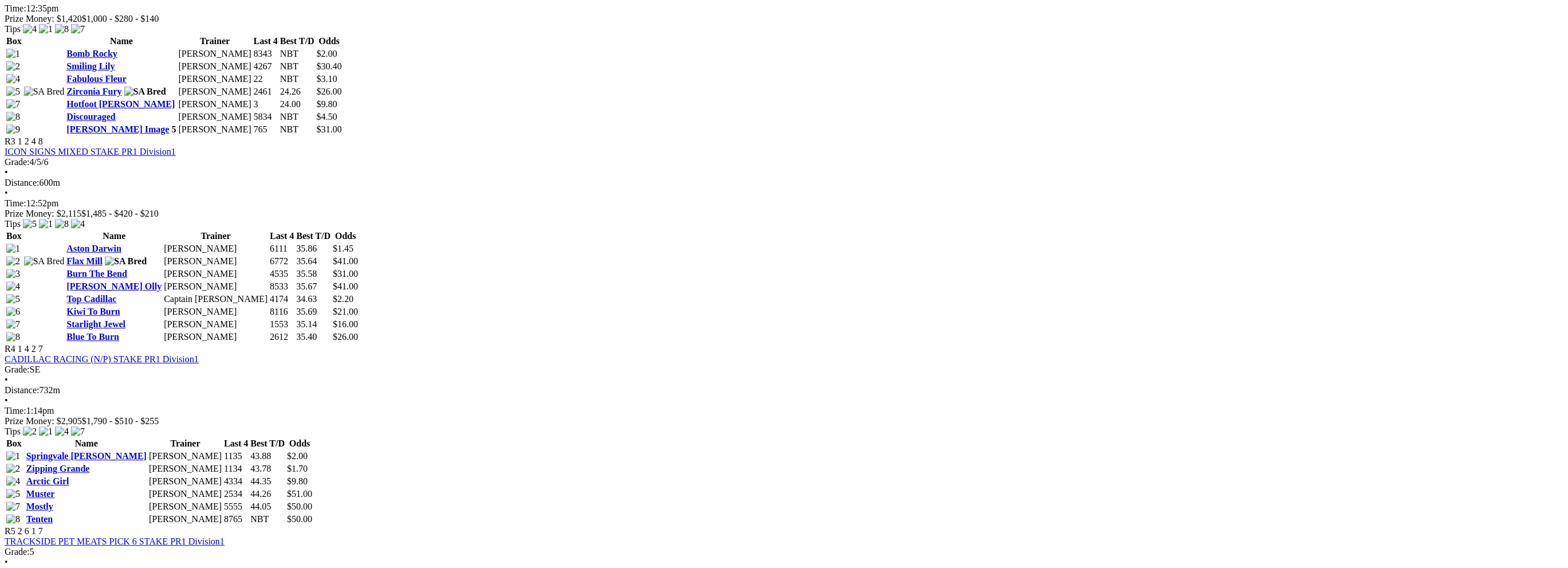
scroll to position [860, 0]
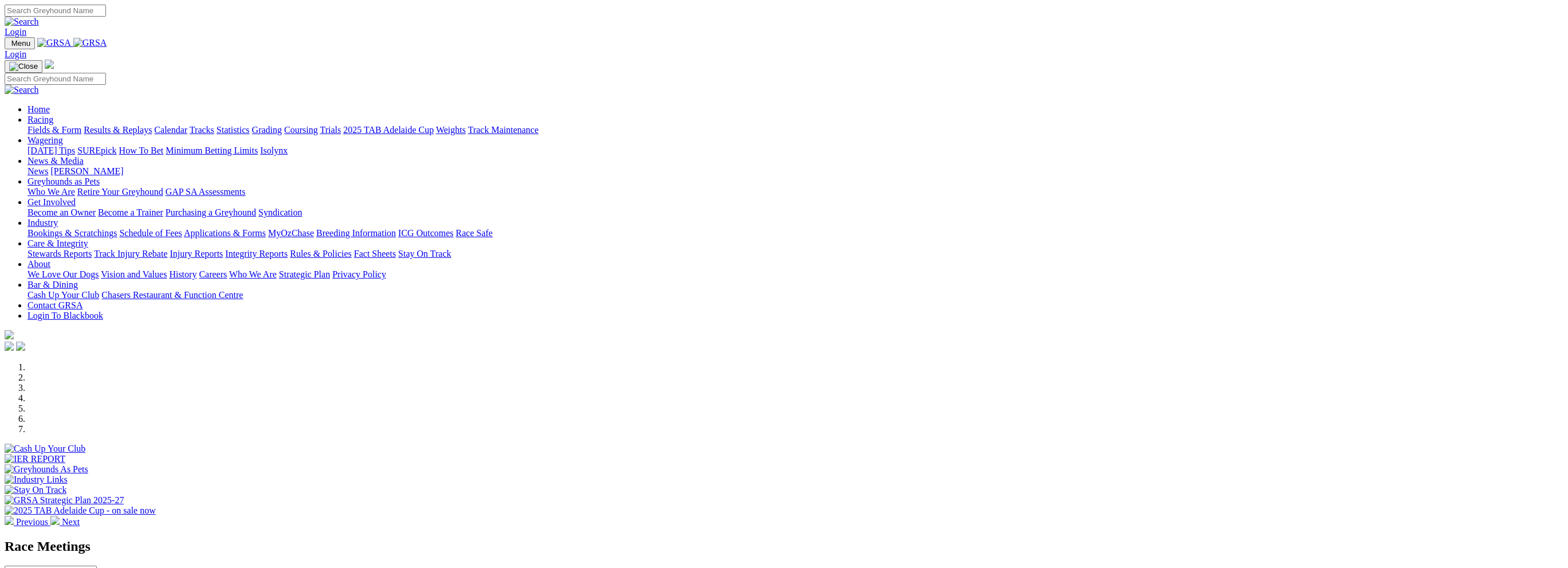
click at [152, 125] on link "Results & Replays" at bounding box center [117, 130] width 68 height 10
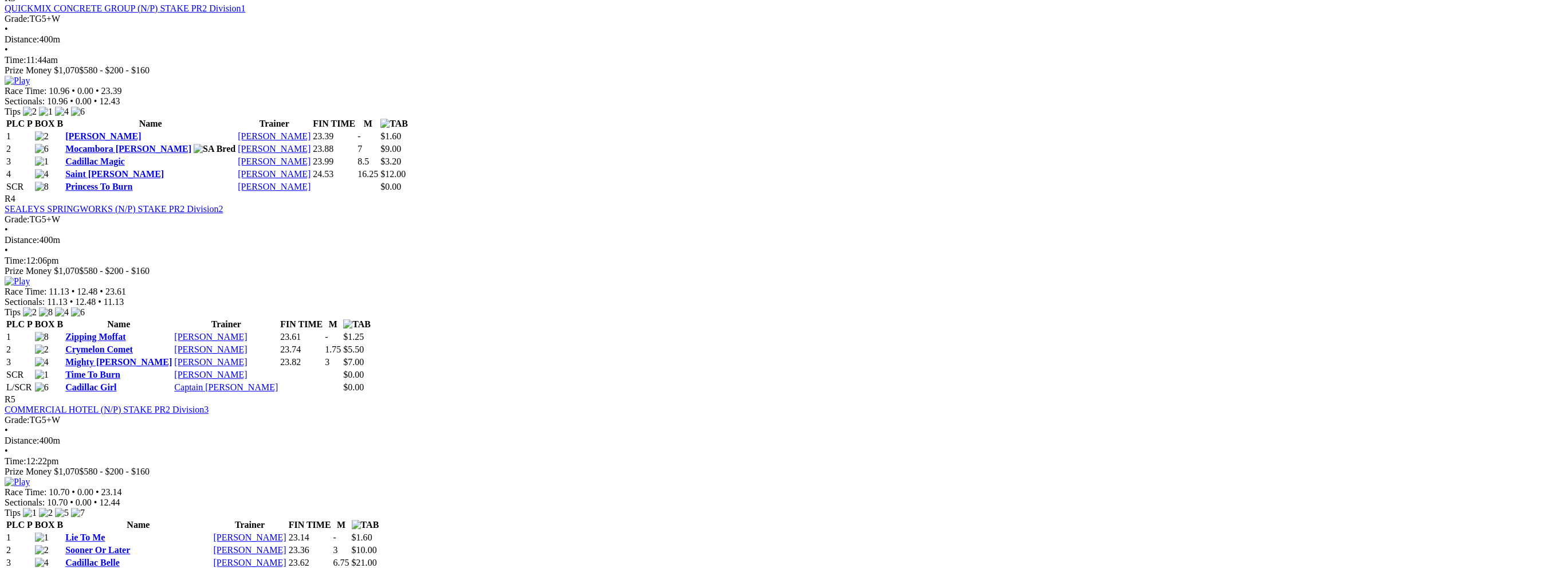
scroll to position [974, 0]
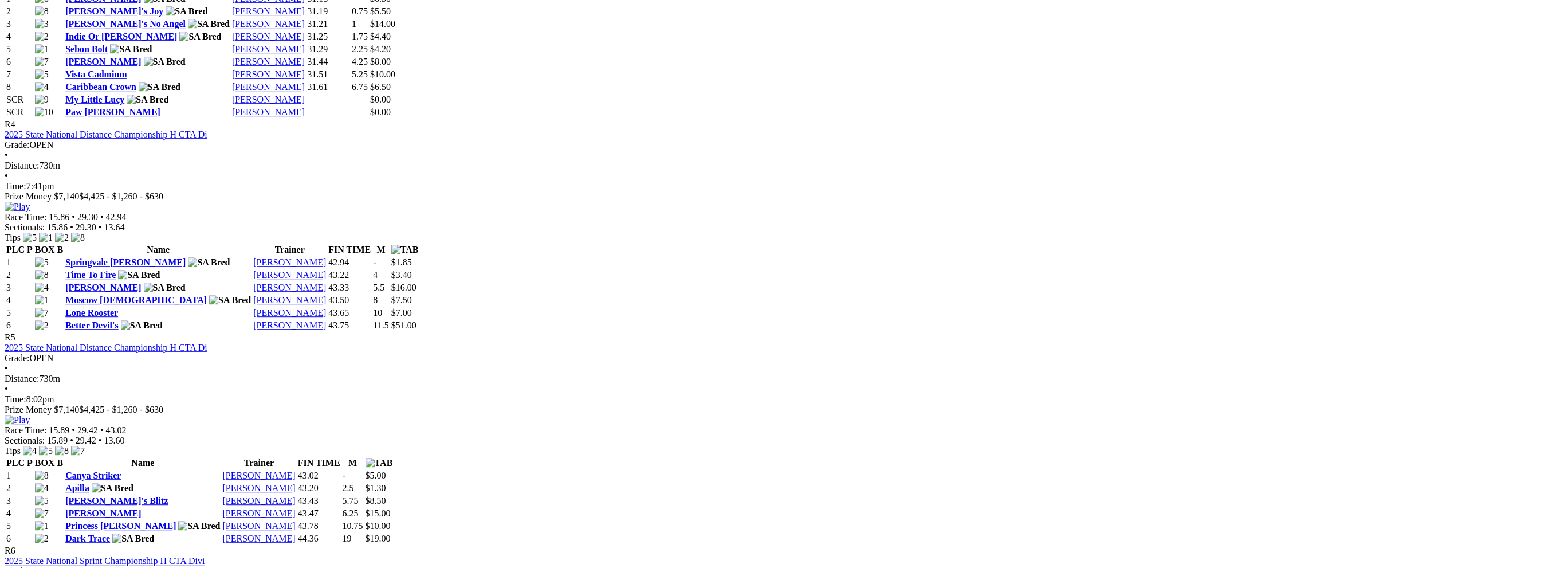
scroll to position [1547, 0]
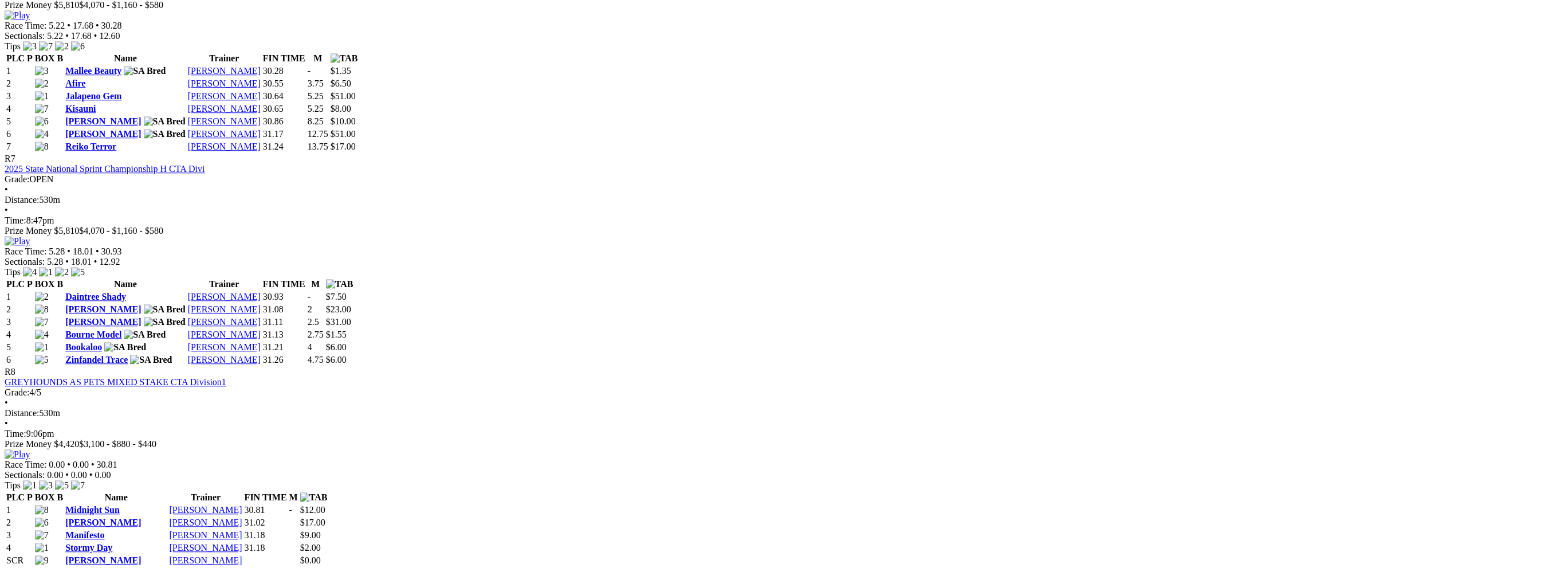
scroll to position [1776, 0]
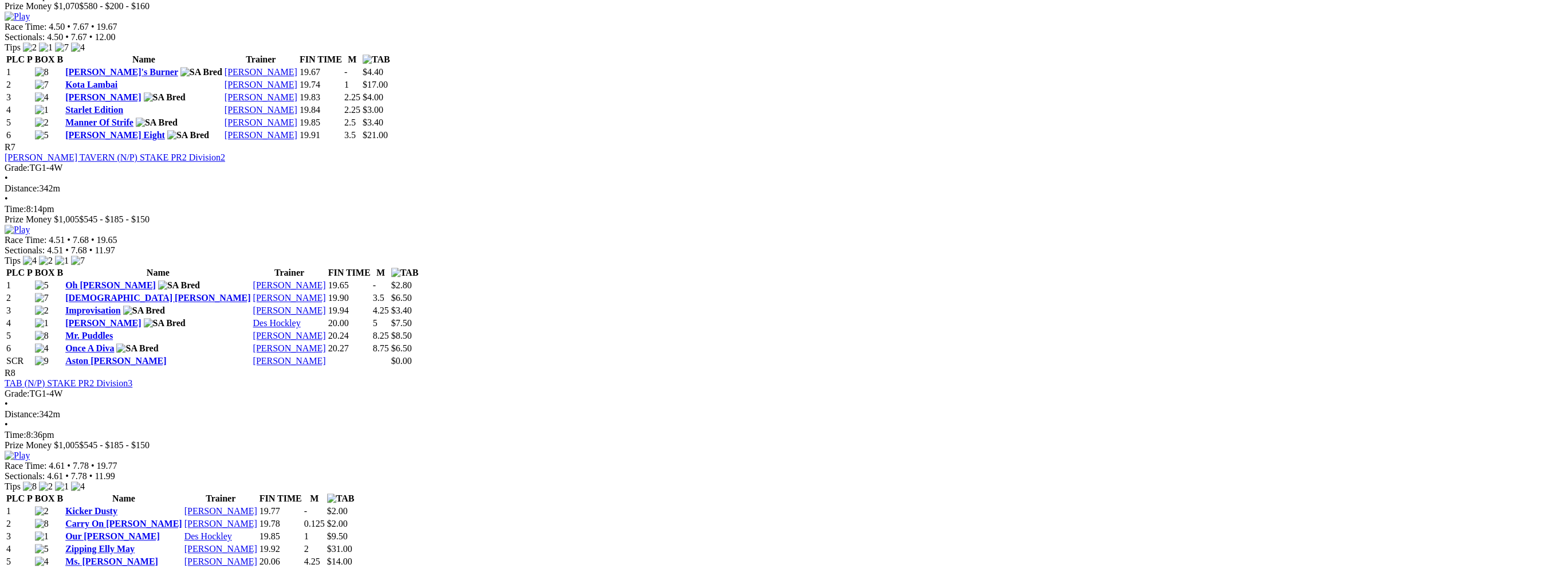
scroll to position [1604, 0]
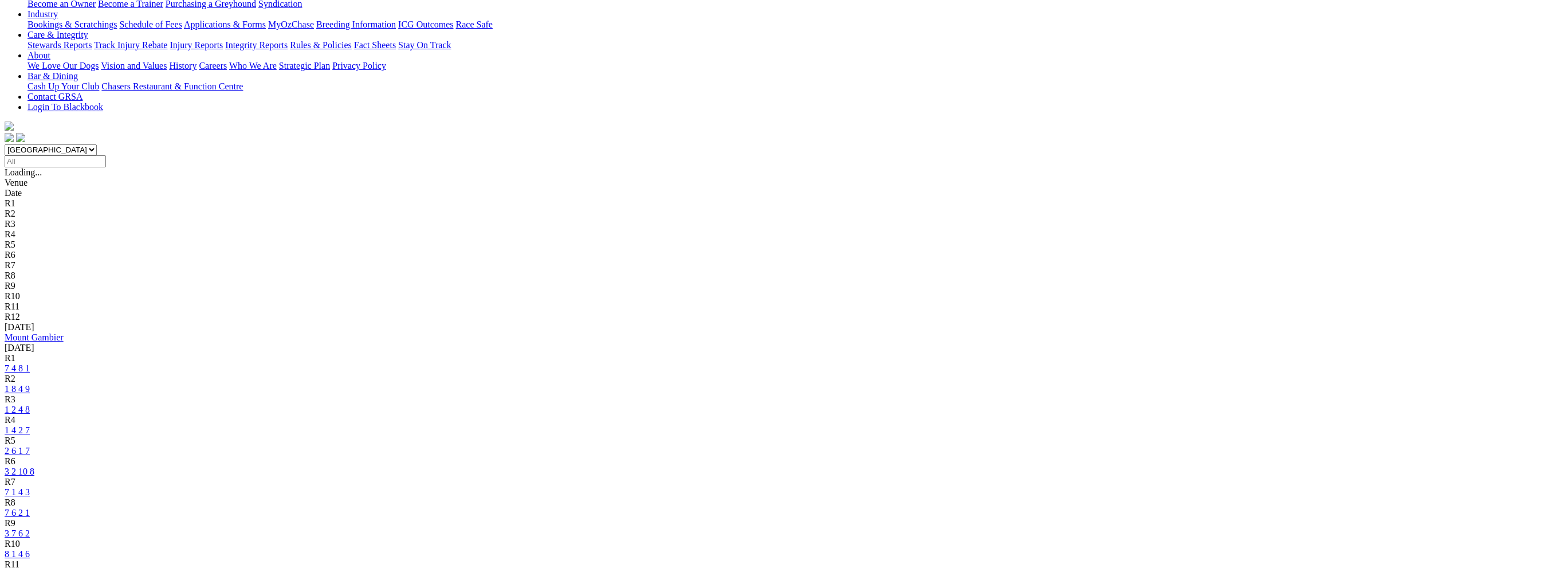
scroll to position [287, 0]
